Goal: Find specific page/section: Find specific page/section

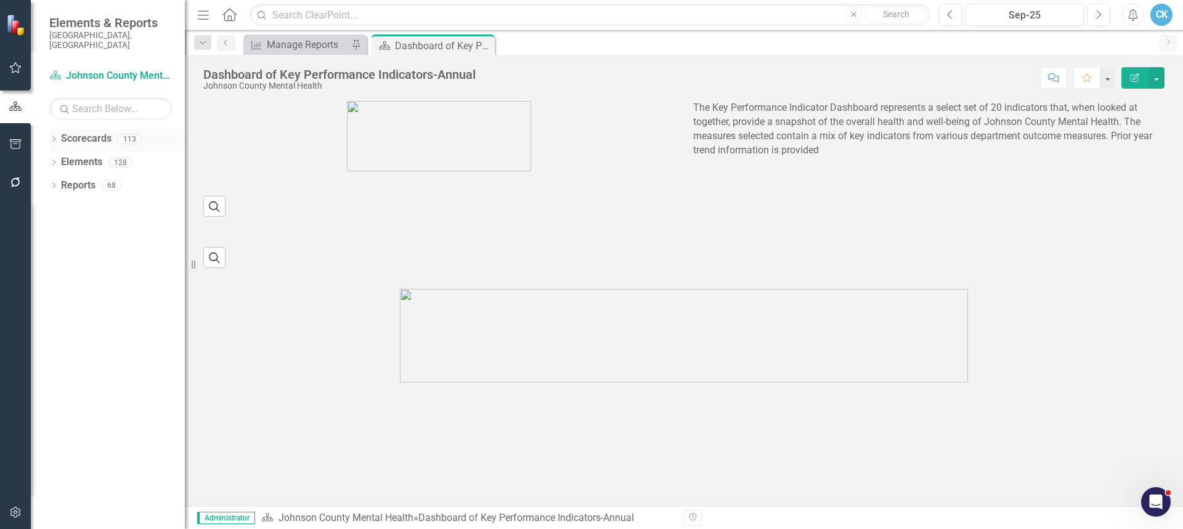
click at [53, 137] on icon "Dropdown" at bounding box center [53, 140] width 9 height 7
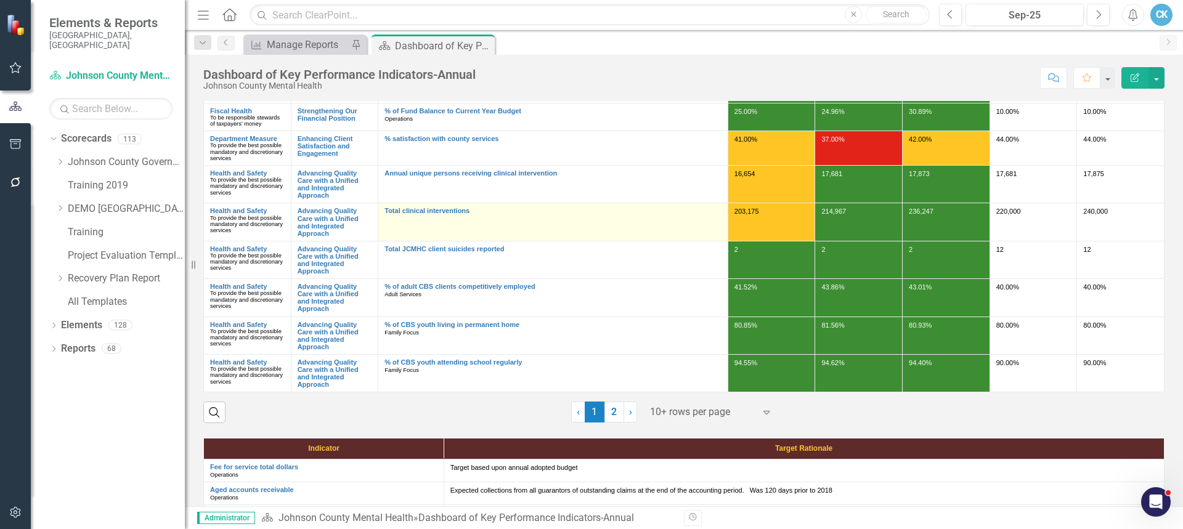
scroll to position [185, 0]
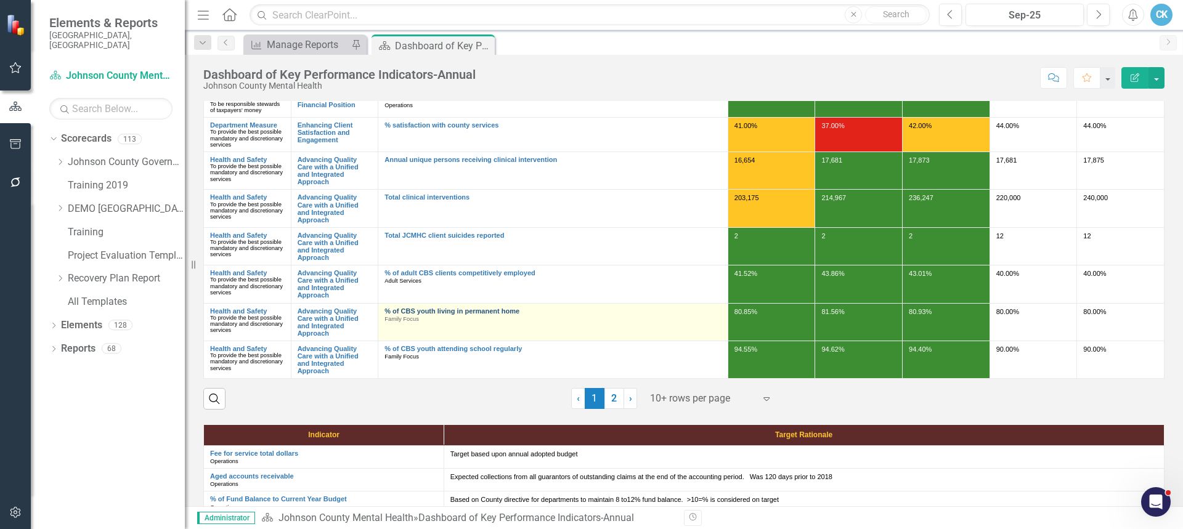
click at [474, 309] on link "% of CBS youth living in permanent home" at bounding box center [552, 310] width 337 height 7
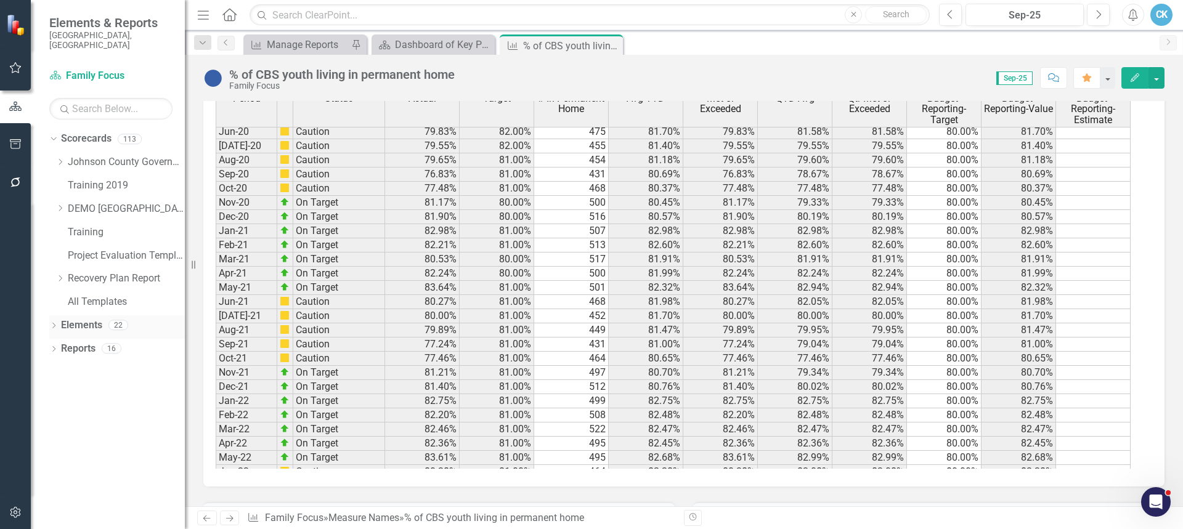
click at [75, 319] on link "Elements" at bounding box center [81, 326] width 41 height 14
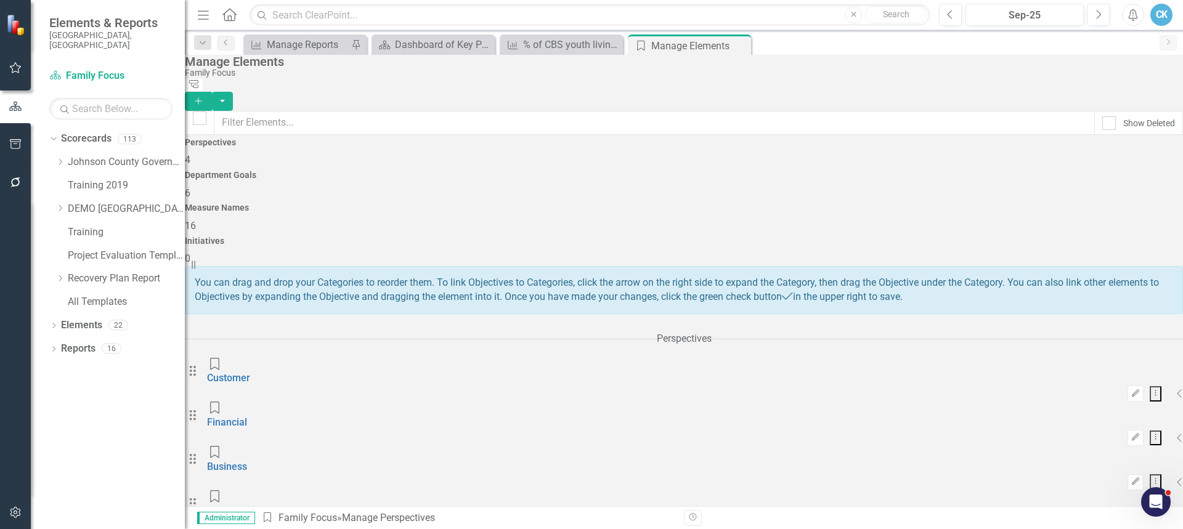
click at [834, 203] on div "Measure Names 16" at bounding box center [684, 218] width 998 height 30
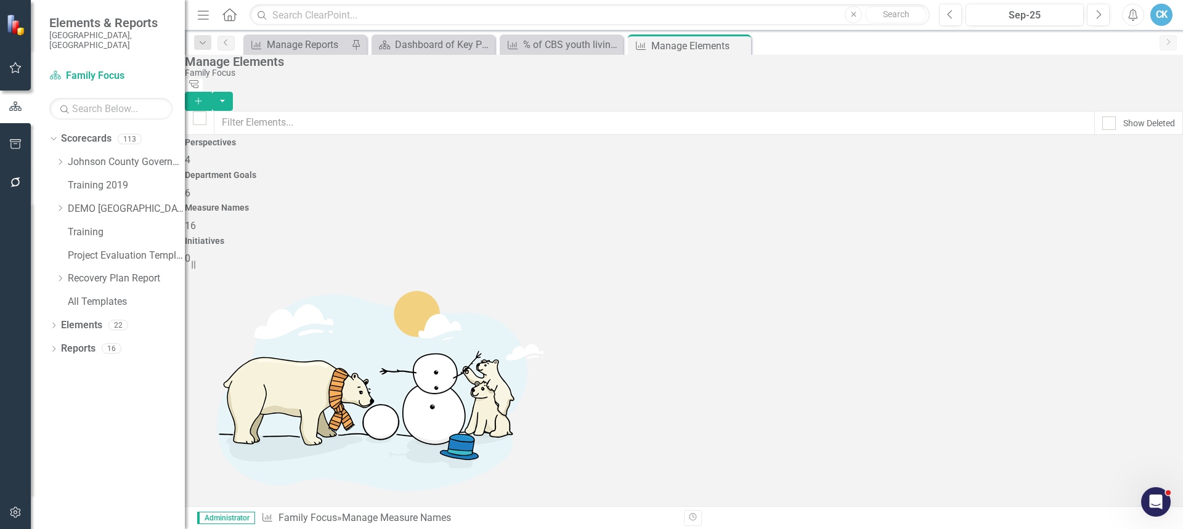
scroll to position [337, 0]
click at [323, 46] on div "Manage Reports" at bounding box center [307, 44] width 81 height 15
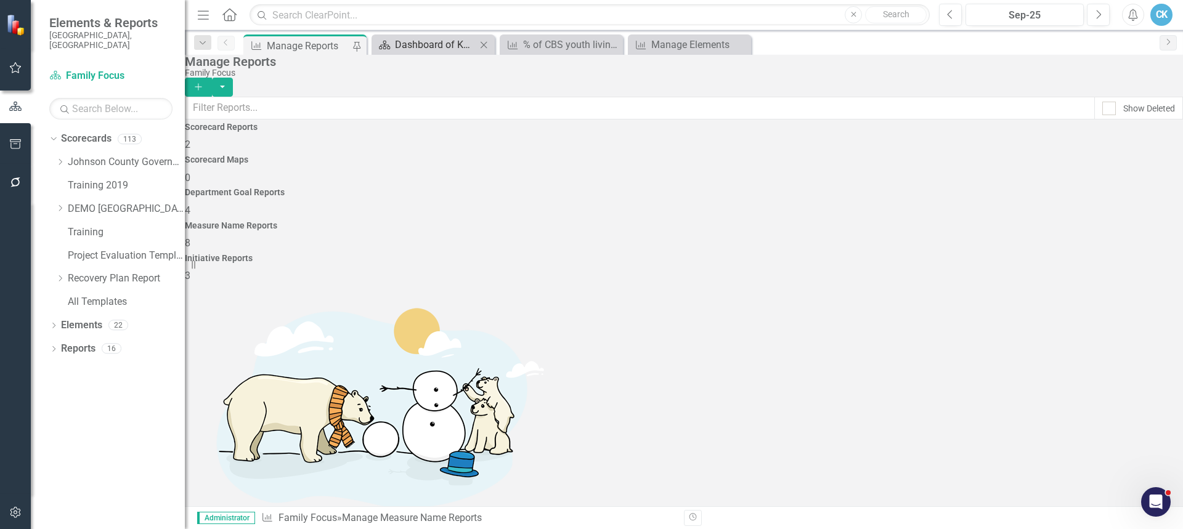
click at [436, 47] on div "Dashboard of Key Performance Indicators-Annual" at bounding box center [435, 44] width 81 height 15
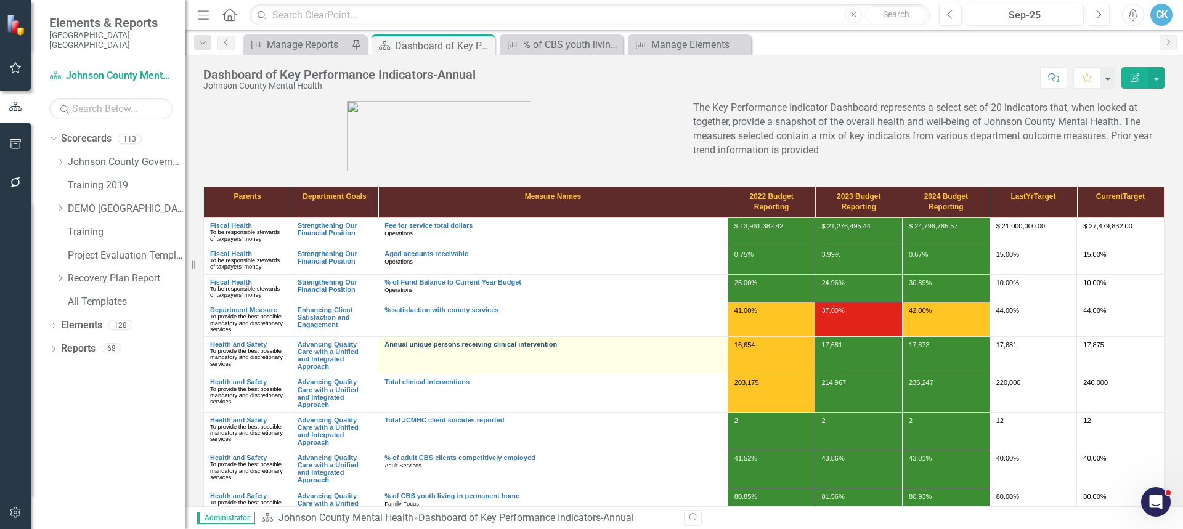
click at [472, 344] on link "Annual unique persons receiving clinical intervention" at bounding box center [552, 344] width 337 height 7
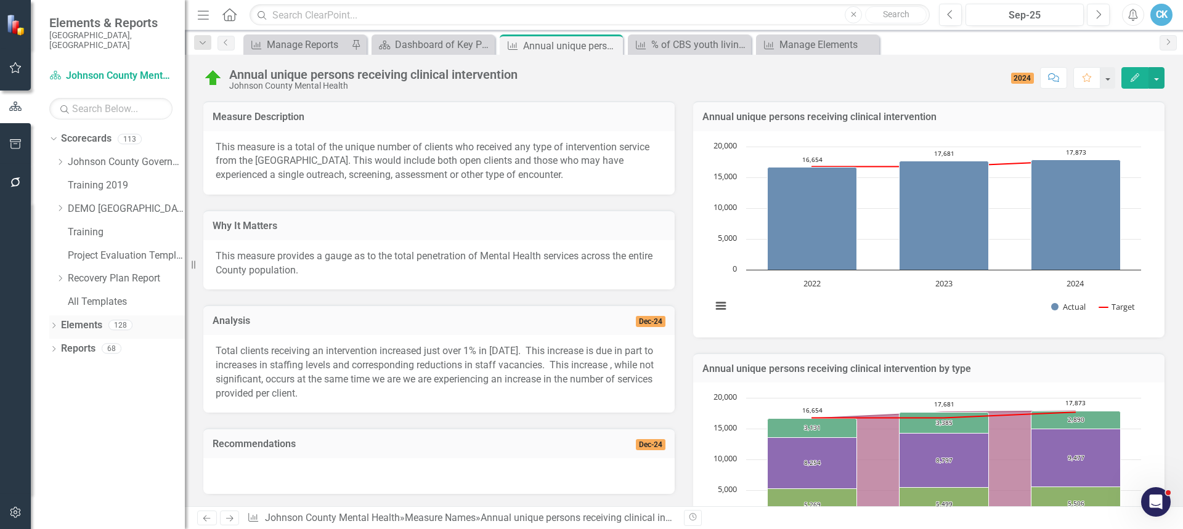
click at [81, 319] on link "Elements" at bounding box center [81, 326] width 41 height 14
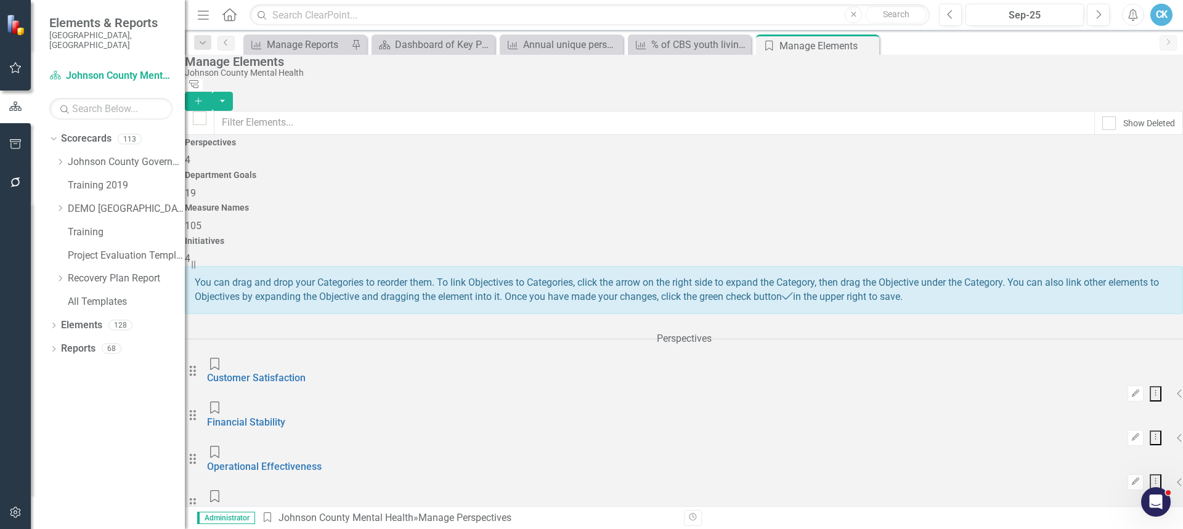
click at [842, 203] on div "Measure Names 105" at bounding box center [684, 218] width 998 height 30
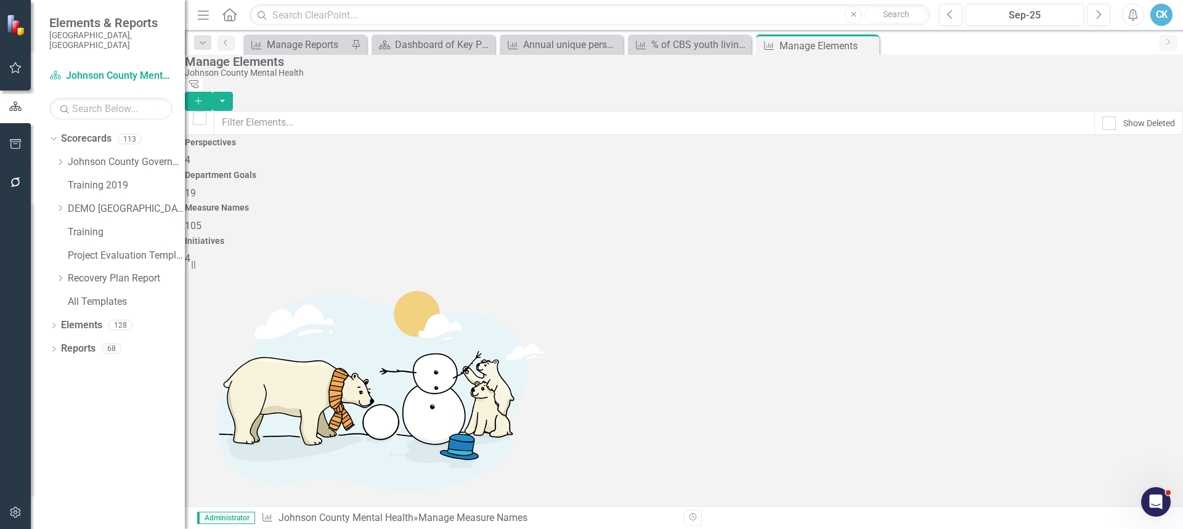
click at [201, 220] on span "105" at bounding box center [193, 226] width 17 height 12
click at [808, 203] on h4 "Measure Names" at bounding box center [684, 207] width 998 height 9
click at [512, 120] on input "text" at bounding box center [654, 123] width 881 height 24
type input "rved"
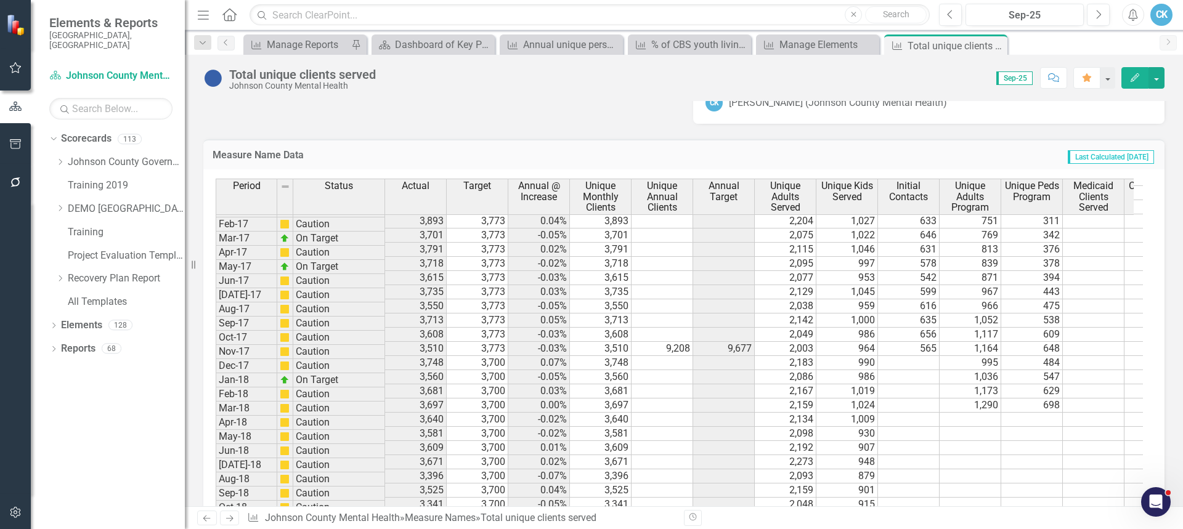
scroll to position [370, 0]
